Goal: Information Seeking & Learning: Learn about a topic

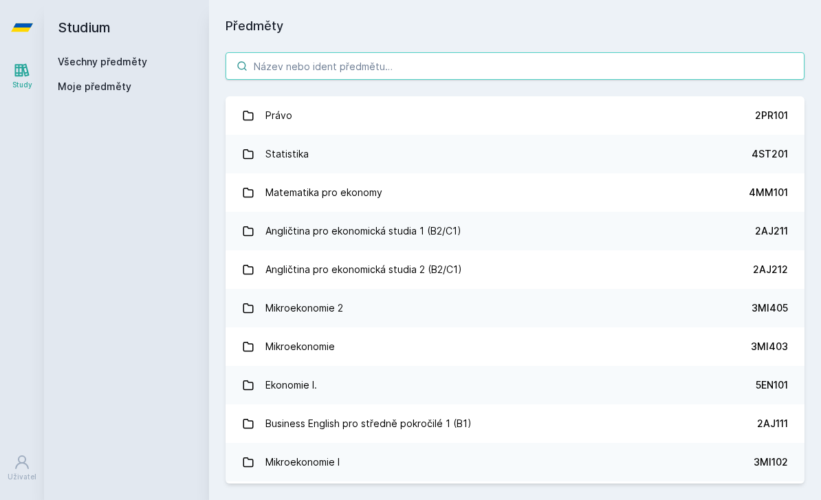
click at [278, 58] on input "search" at bounding box center [514, 65] width 579 height 27
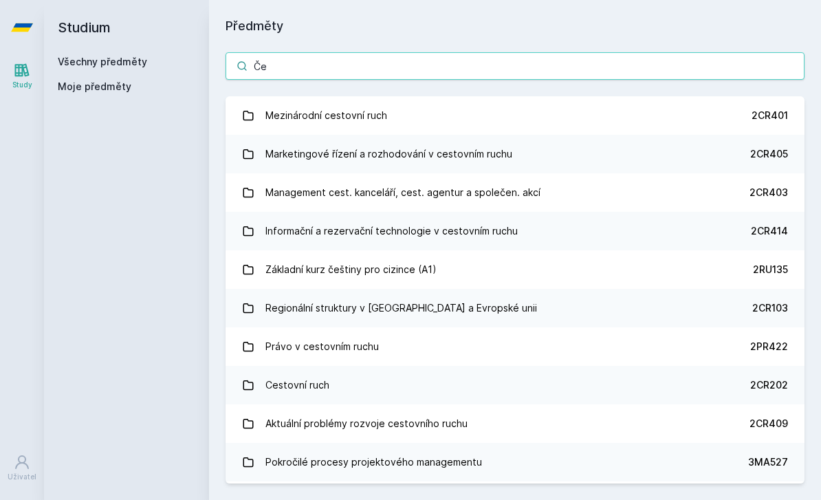
type input "Č"
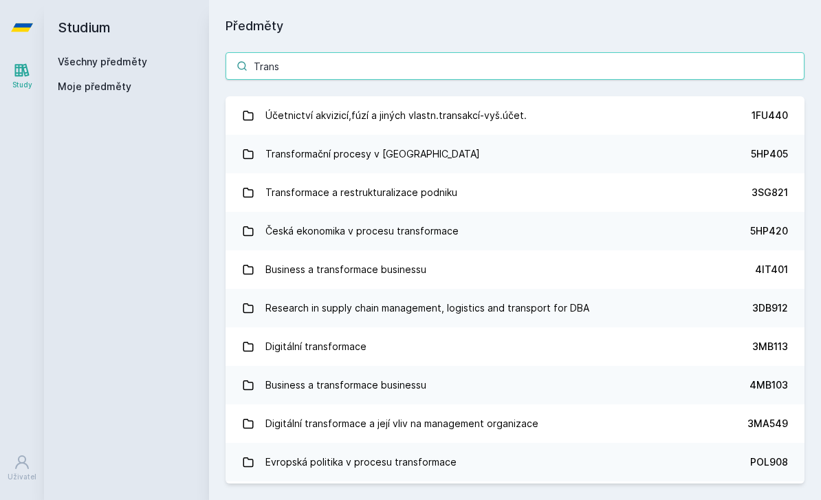
click at [523, 67] on input "Trans" at bounding box center [514, 65] width 579 height 27
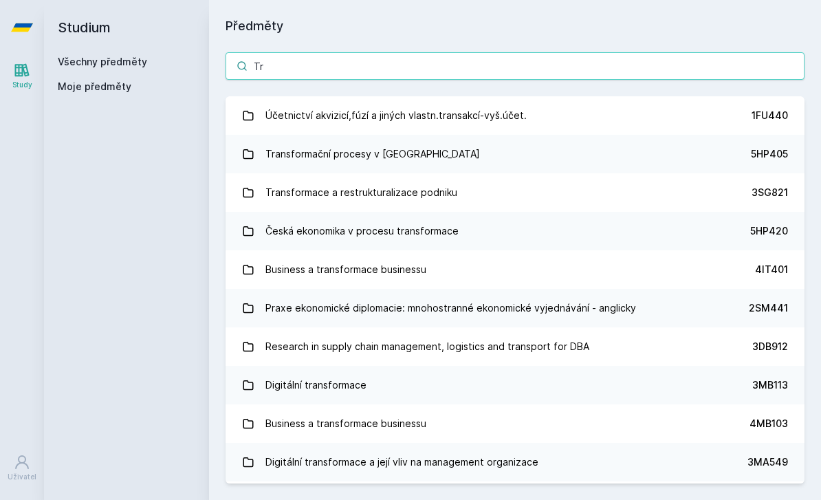
type input "T"
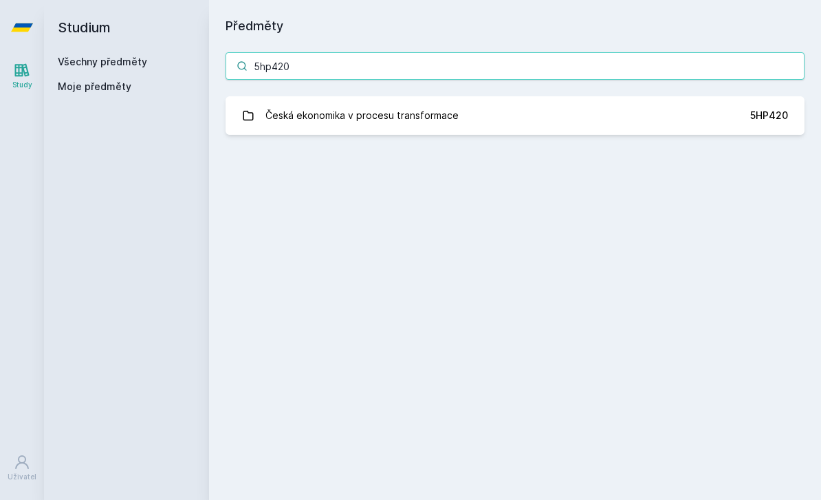
type input "5hp420"
click at [261, 109] on link "Česká ekonomika v procesu transformace 5HP420" at bounding box center [514, 115] width 579 height 38
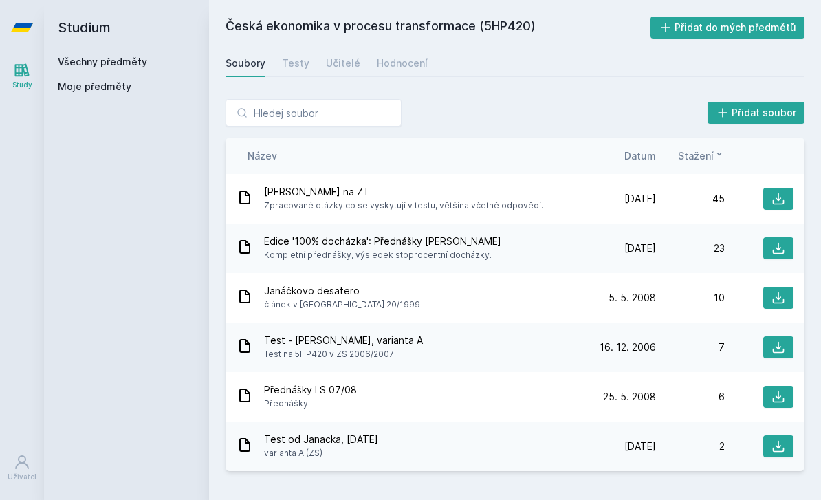
click at [773, 203] on icon at bounding box center [779, 199] width 12 height 12
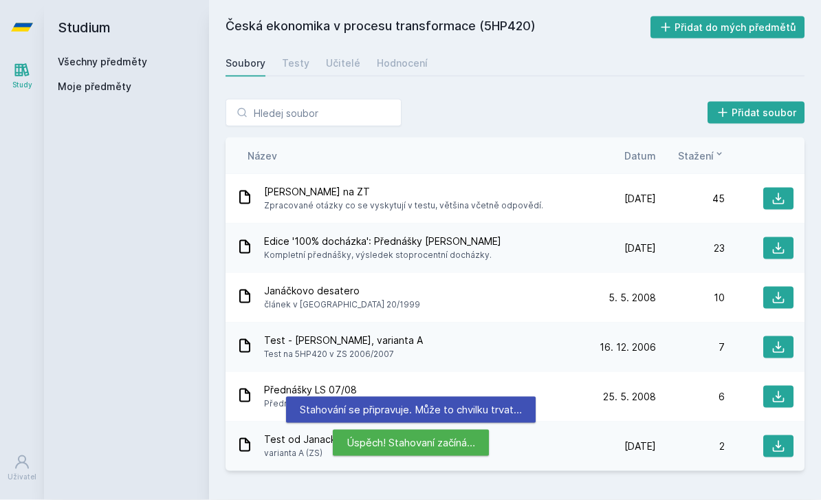
scroll to position [44, 0]
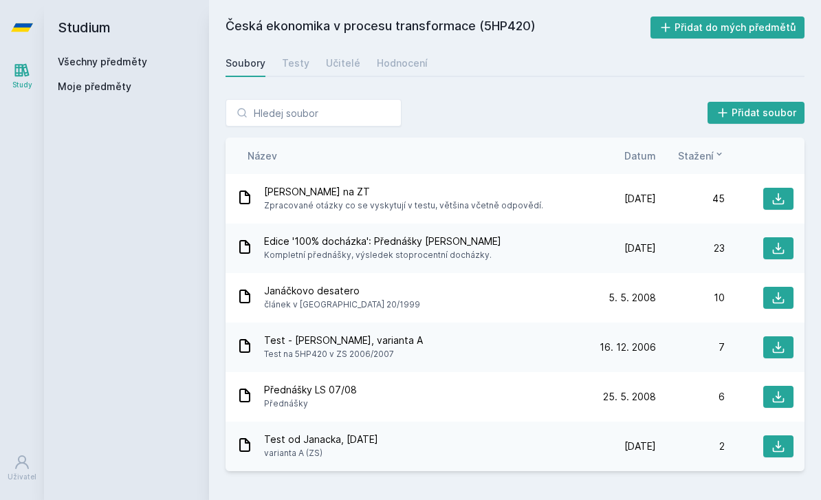
click at [777, 243] on icon at bounding box center [779, 249] width 12 height 12
